Goal: Task Accomplishment & Management: Manage account settings

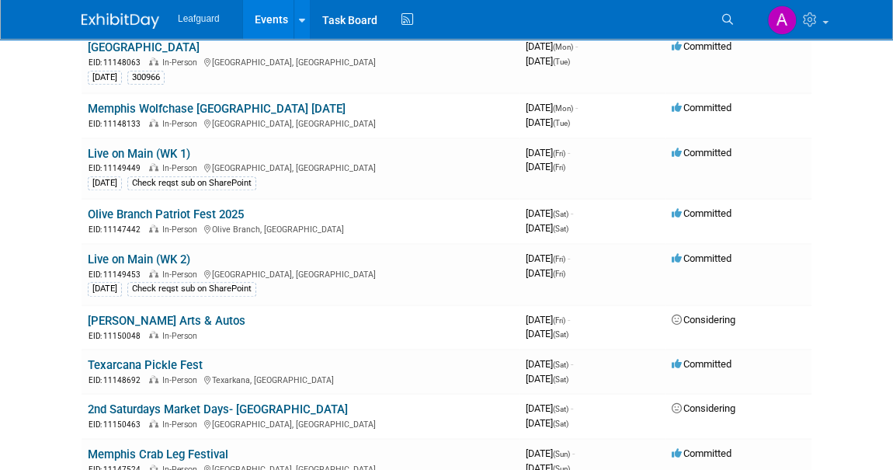
scroll to position [565, 0]
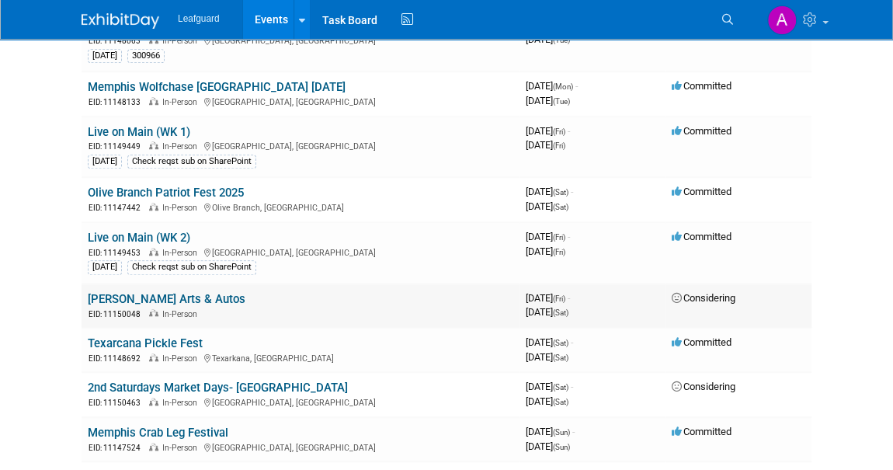
click at [151, 293] on link "[PERSON_NAME] Arts & Autos" at bounding box center [167, 299] width 158 height 14
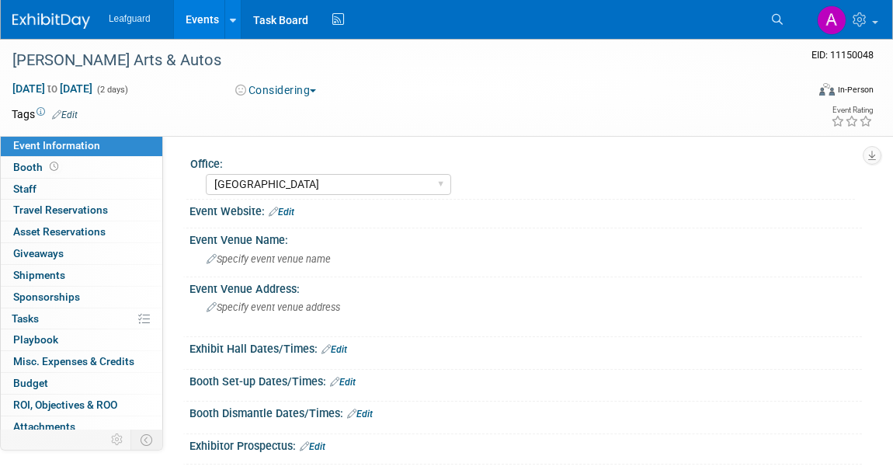
select select "[GEOGRAPHIC_DATA]"
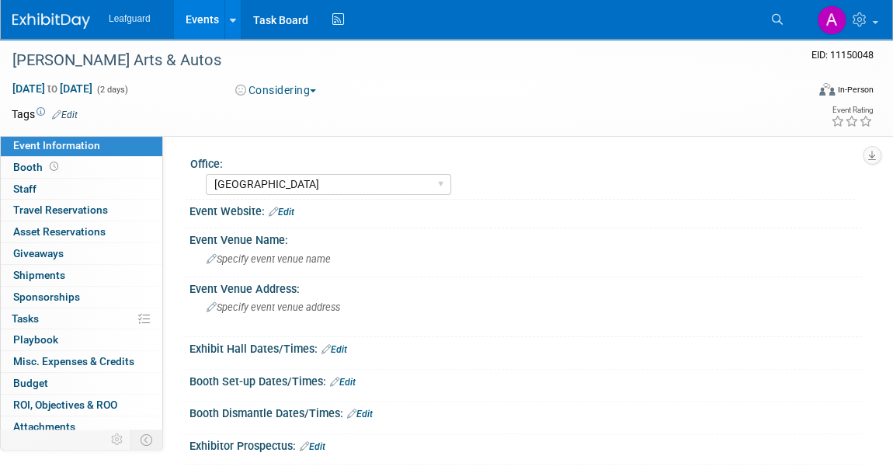
click at [346, 351] on link "Edit" at bounding box center [335, 349] width 26 height 11
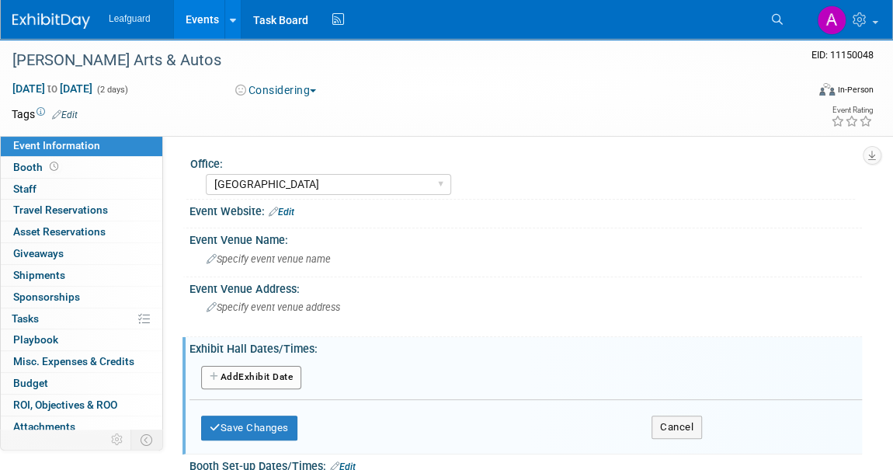
scroll to position [141, 0]
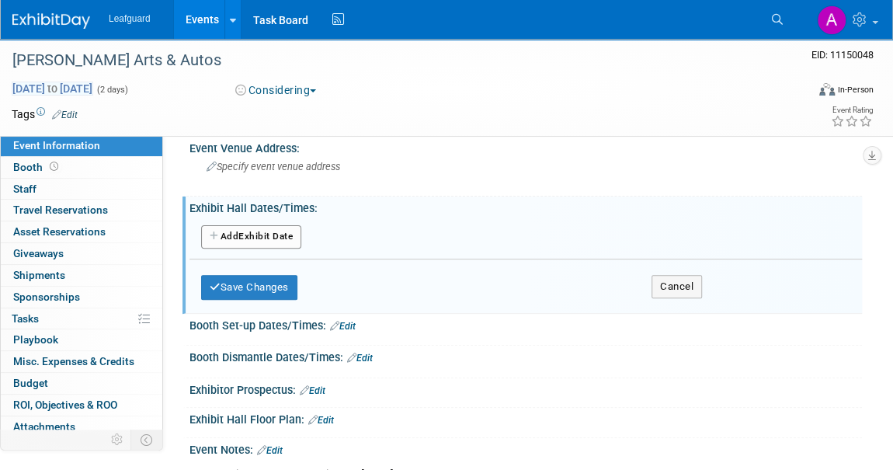
click at [61, 86] on span "Sep 12, 2025 to Sep 13, 2025" at bounding box center [53, 89] width 82 height 14
select select "8"
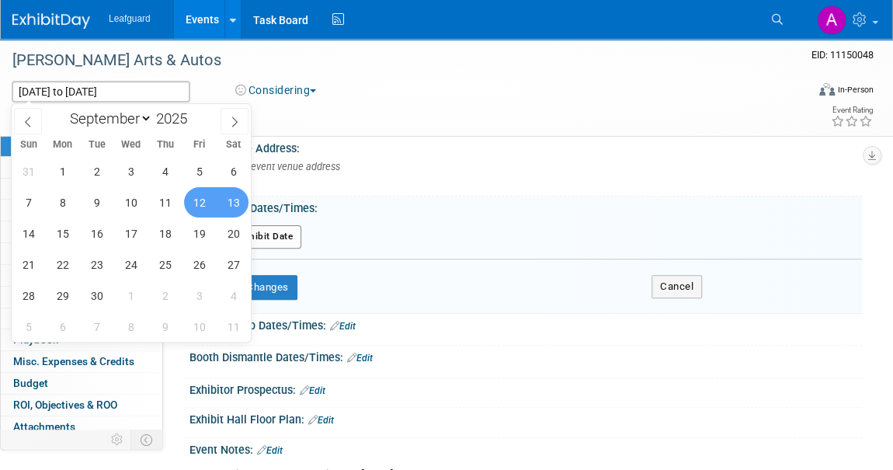
click at [232, 199] on span "13" at bounding box center [233, 202] width 30 height 30
type input "Sep 13, 2025"
click at [234, 198] on span "13" at bounding box center [233, 202] width 30 height 30
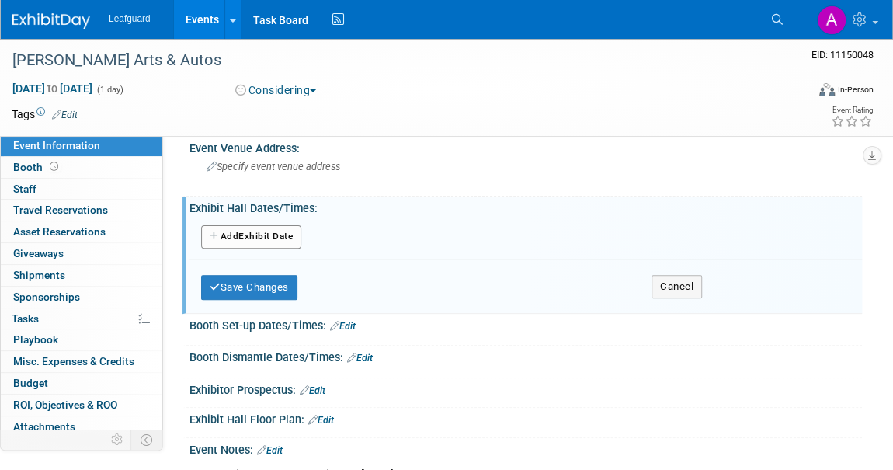
click at [252, 233] on button "Add Another Exhibit Date" at bounding box center [251, 236] width 100 height 23
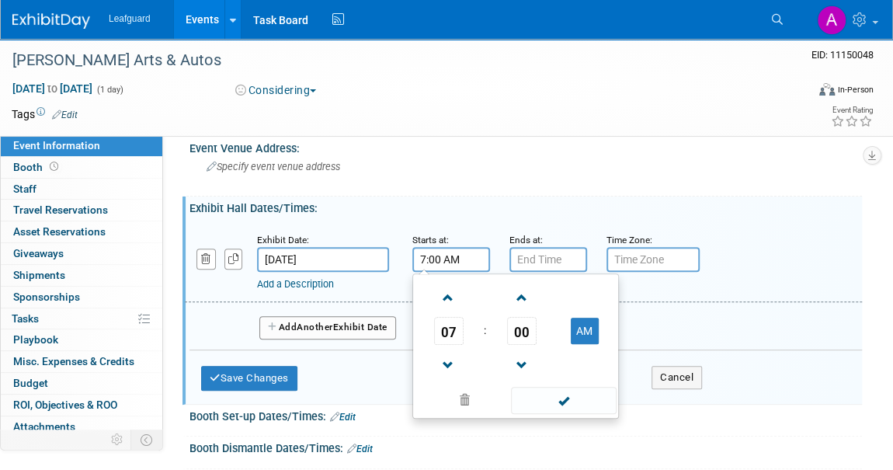
click at [435, 259] on input "7:00 AM" at bounding box center [452, 259] width 78 height 25
click at [444, 289] on span at bounding box center [448, 297] width 27 height 27
type input "9:00 AM"
click at [559, 405] on span at bounding box center [563, 400] width 105 height 27
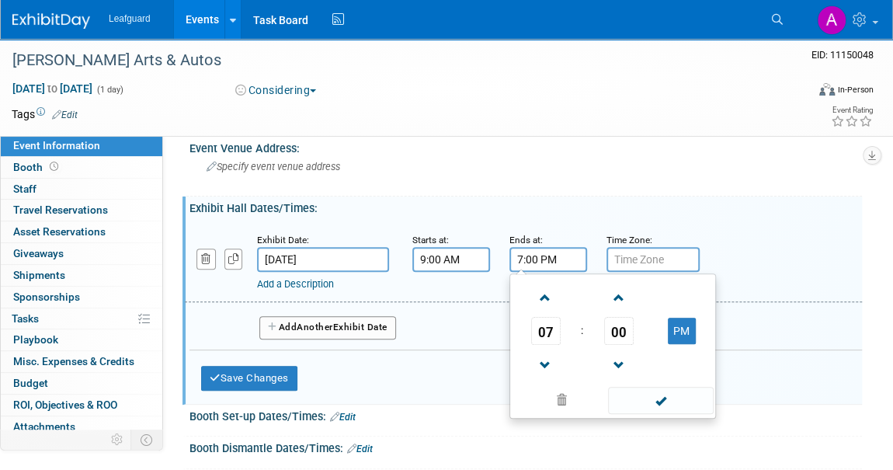
click at [547, 254] on input "7:00 PM" at bounding box center [549, 259] width 78 height 25
click at [545, 364] on span at bounding box center [545, 365] width 27 height 27
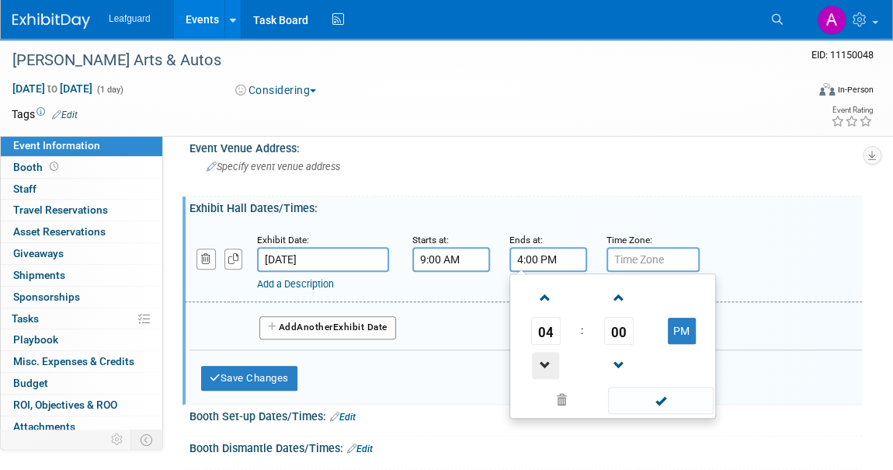
type input "3:00 PM"
click at [656, 395] on span at bounding box center [660, 400] width 105 height 27
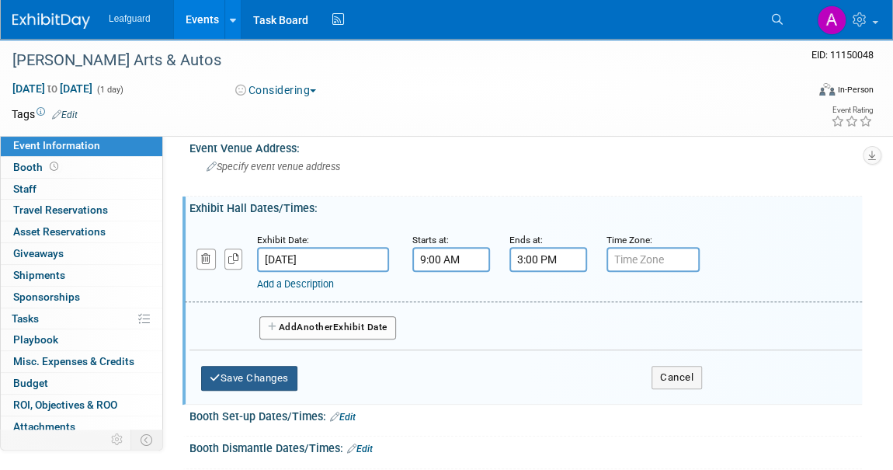
click at [271, 371] on button "Save Changes" at bounding box center [249, 378] width 96 height 25
